Goal: Information Seeking & Learning: Find specific fact

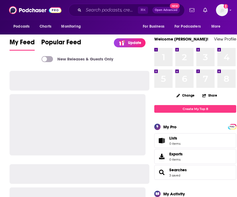
click at [94, 5] on div "⌘ K Open Advanced New" at bounding box center [127, 10] width 116 height 13
click at [93, 8] on input "Search podcasts, credits, & more..." at bounding box center [111, 10] width 54 height 9
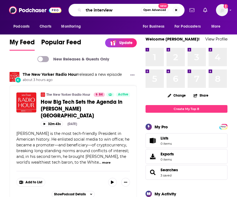
type input "the interview"
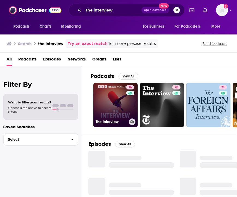
click at [103, 102] on link "76 The Interview" at bounding box center [115, 105] width 44 height 44
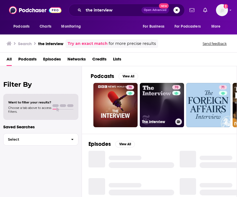
click at [164, 111] on link "70 The Interview" at bounding box center [162, 105] width 44 height 44
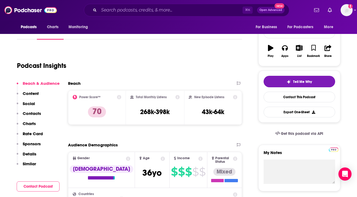
scroll to position [111, 0]
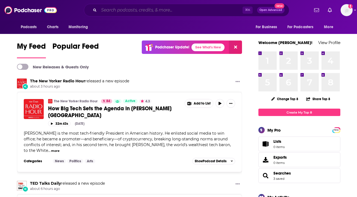
click at [130, 12] on input "Search podcasts, credits, & more..." at bounding box center [171, 10] width 144 height 9
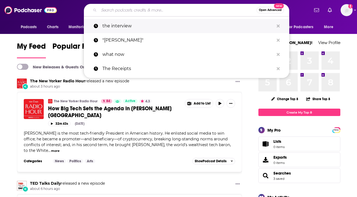
click at [129, 21] on p "the interview" at bounding box center [187, 26] width 171 height 14
type input "the interview"
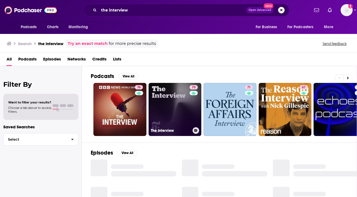
click at [182, 109] on link "70 The Interview" at bounding box center [175, 109] width 53 height 53
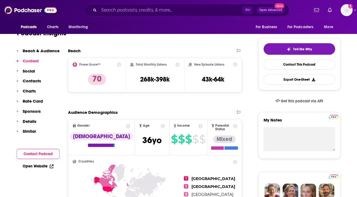
scroll to position [86, 0]
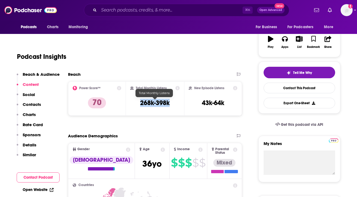
drag, startPoint x: 173, startPoint y: 101, endPoint x: 139, endPoint y: 102, distance: 33.9
click at [139, 102] on div "Total Monthly Listens 268k-398k" at bounding box center [154, 98] width 49 height 25
copy h3 "268k-398k"
